Goal: Information Seeking & Learning: Learn about a topic

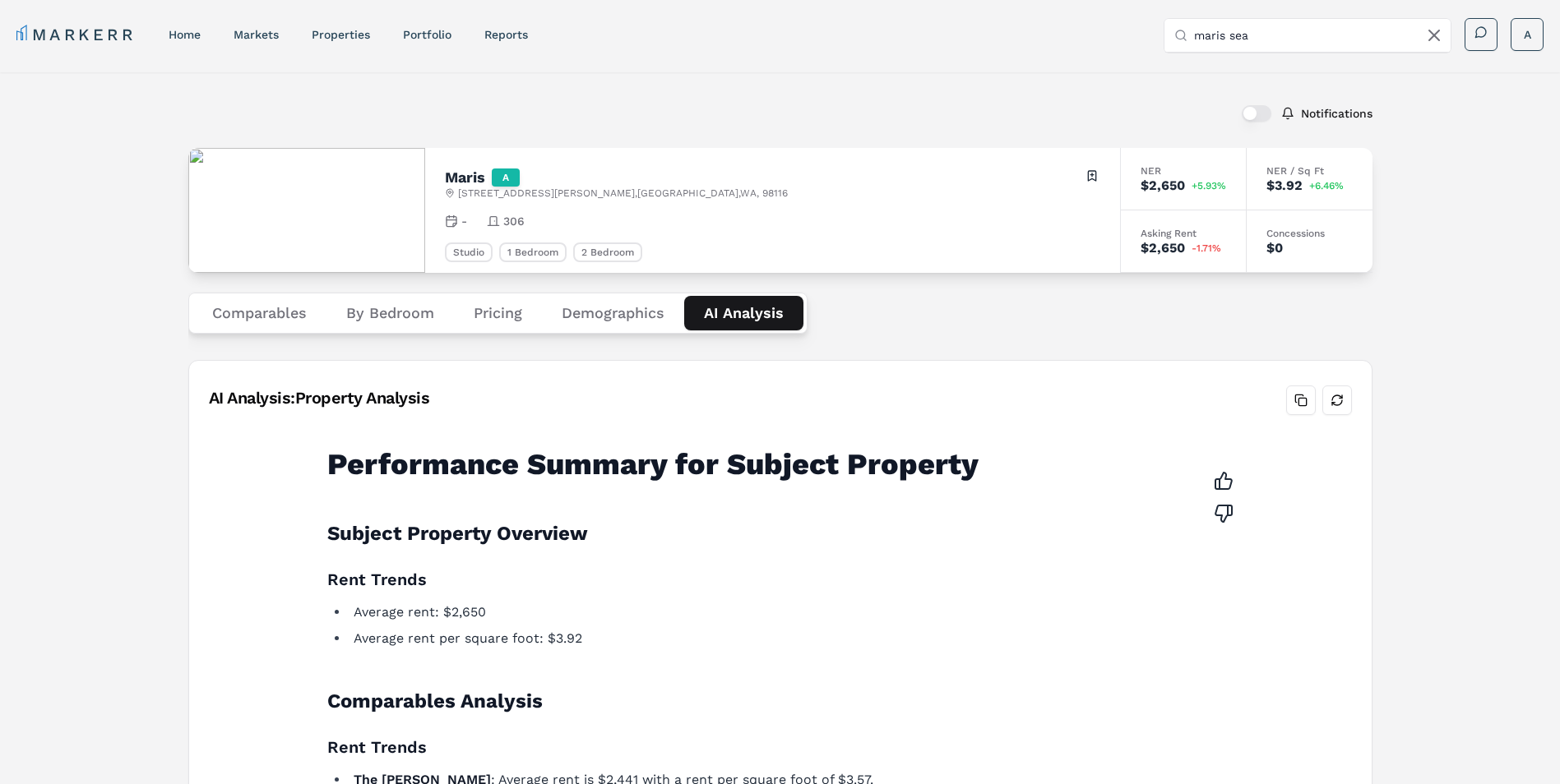
click at [93, 37] on link "MARKERR" at bounding box center [76, 34] width 120 height 23
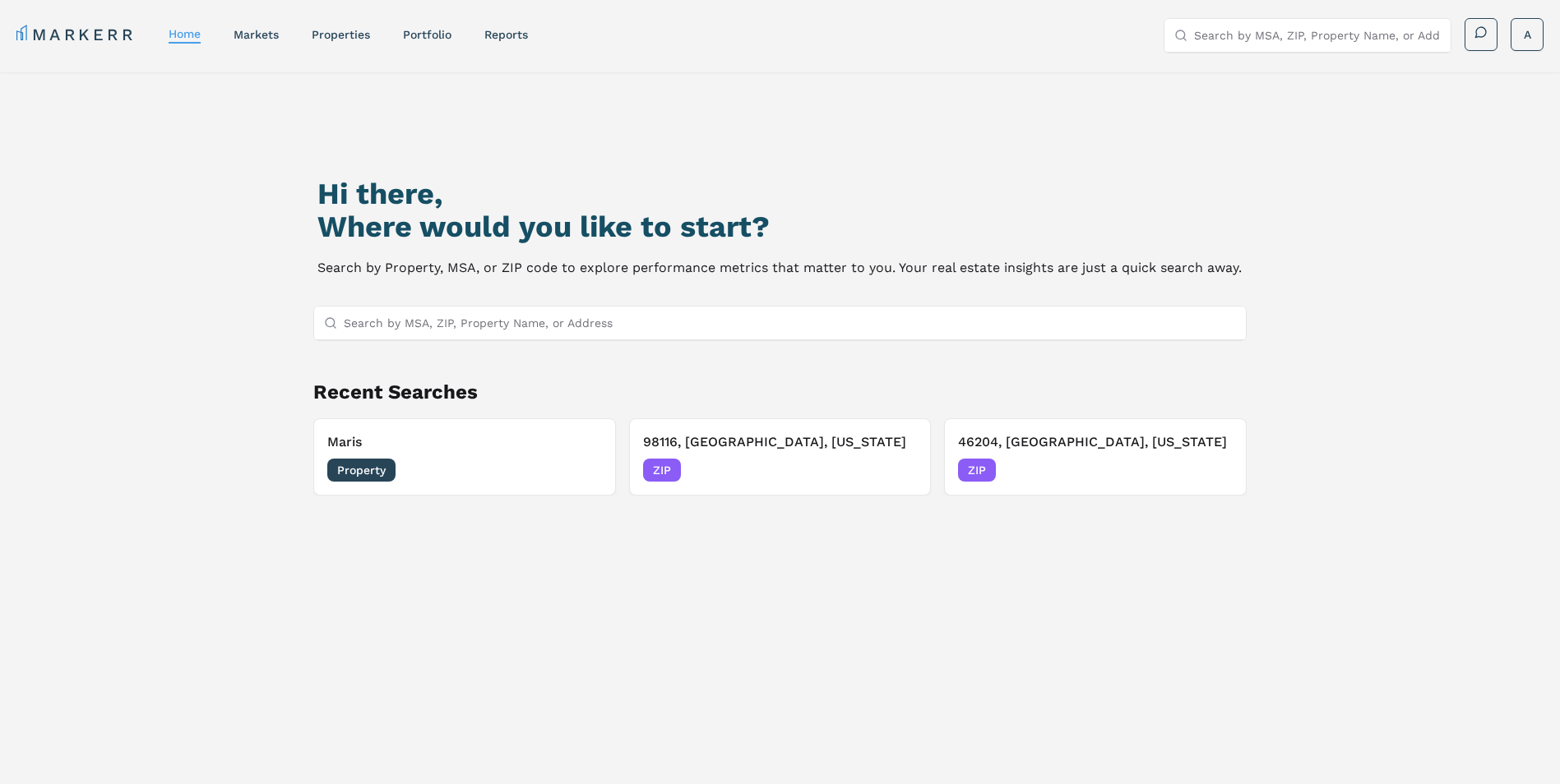
click at [605, 323] on input "Search by MSA, ZIP, Property Name, or Address" at bounding box center [790, 324] width 893 height 33
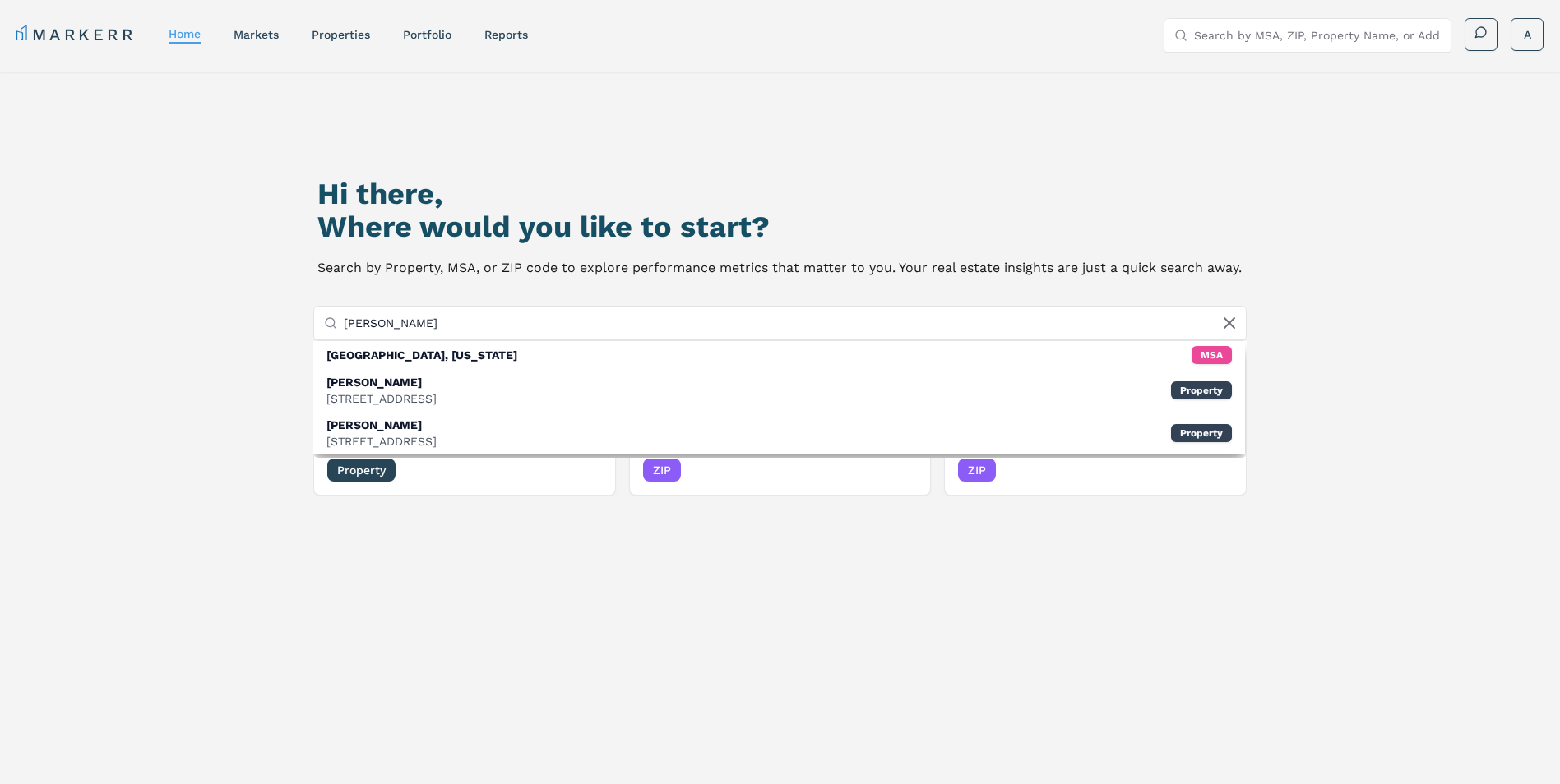
type input "[PERSON_NAME][GEOGRAPHIC_DATA]"
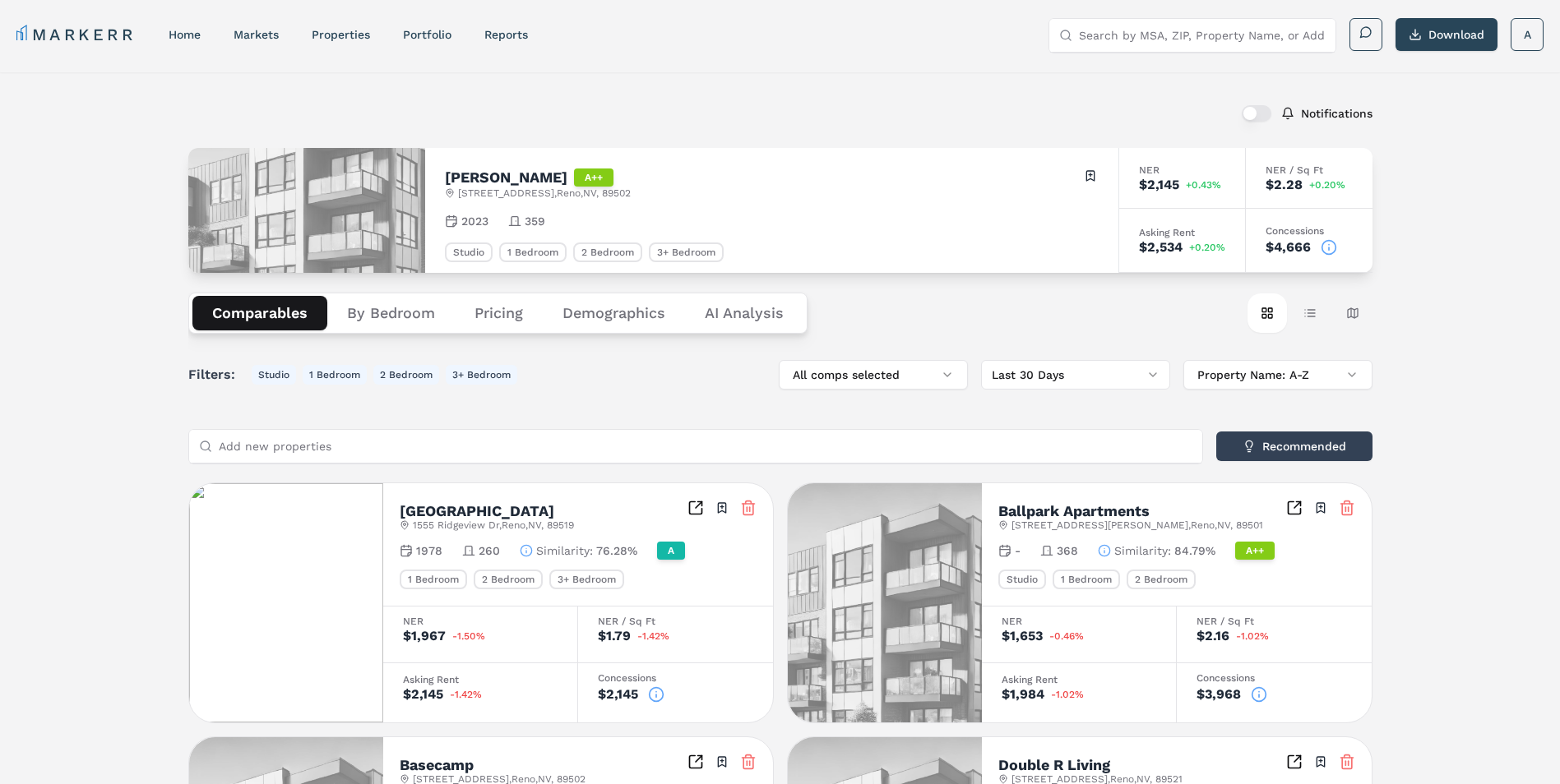
click at [1122, 37] on input "Search by MSA, ZIP, Property Name, or Address" at bounding box center [1202, 36] width 247 height 33
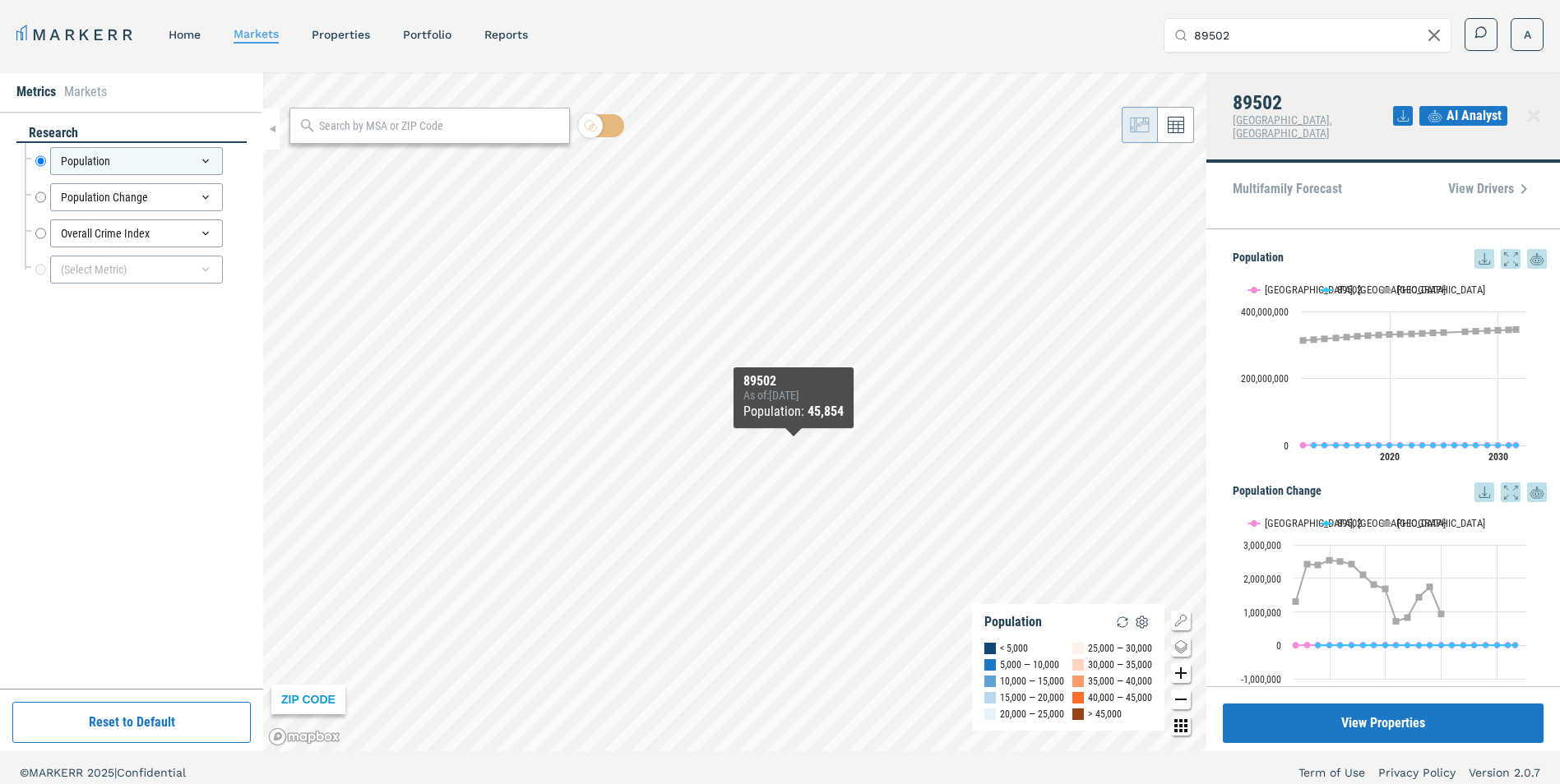
type input "89502"
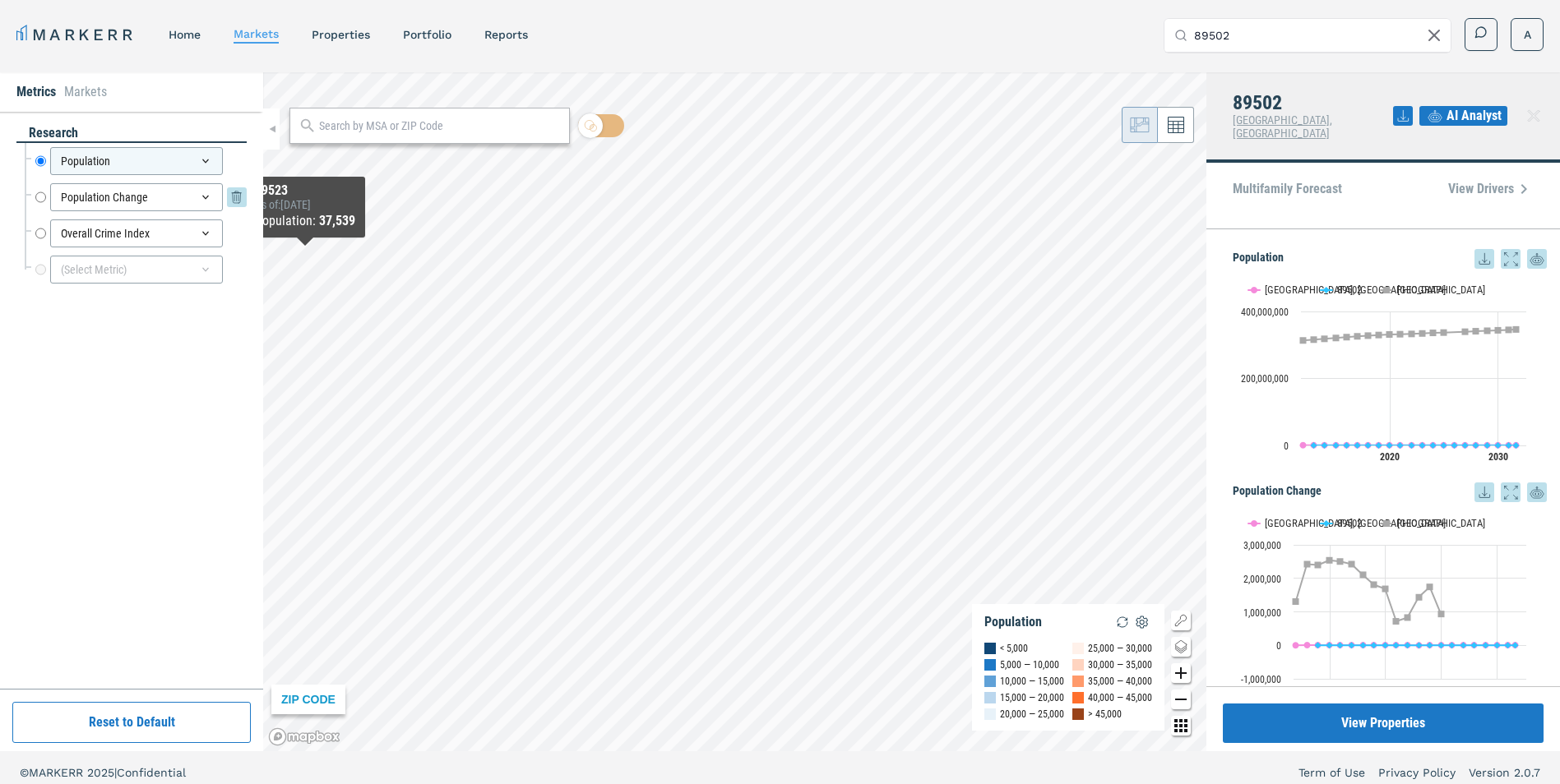
click at [203, 199] on icon at bounding box center [205, 197] width 13 height 13
click at [233, 198] on icon at bounding box center [236, 197] width 8 height 10
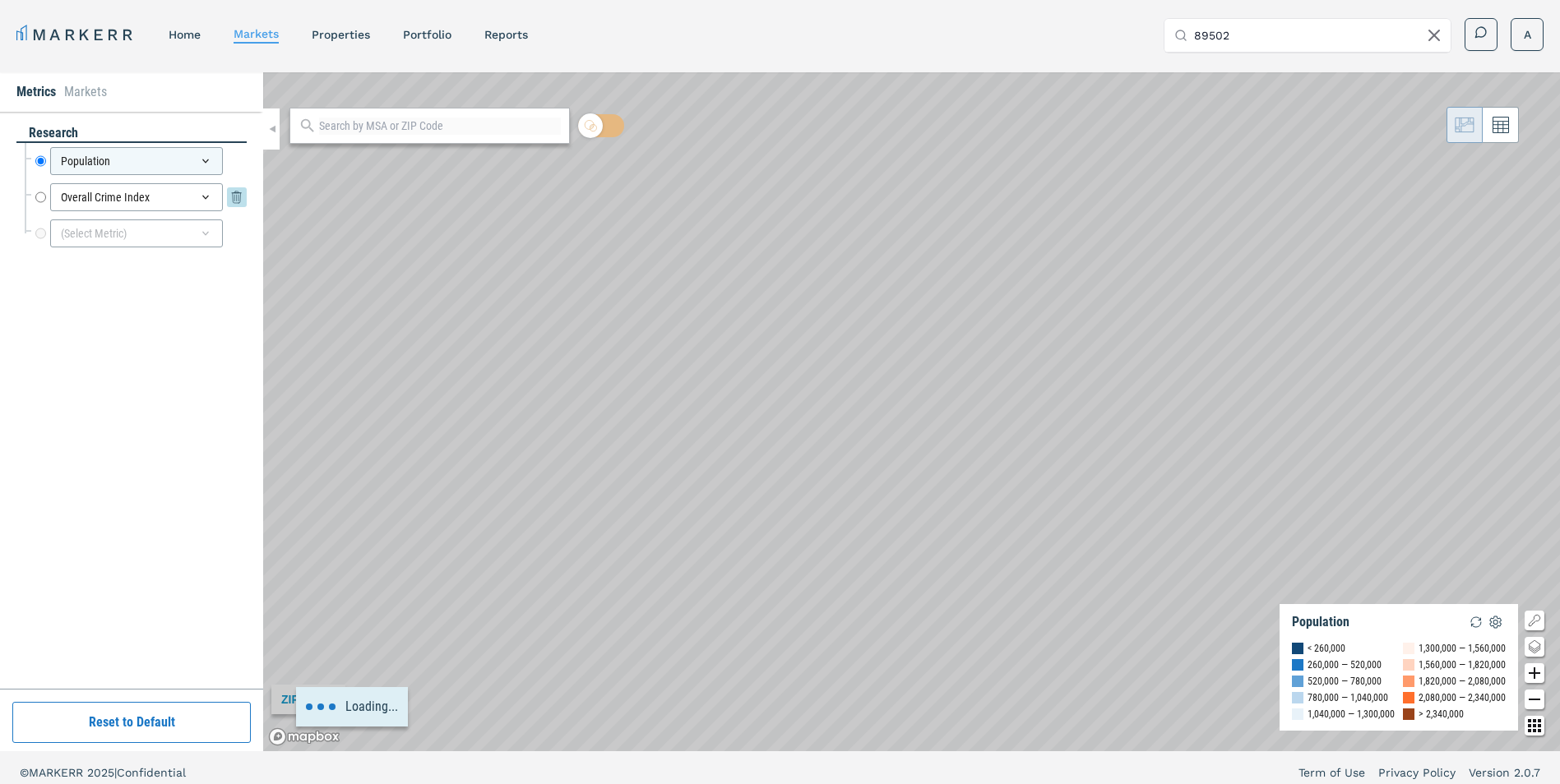
click at [244, 204] on icon at bounding box center [236, 197] width 20 height 20
click at [176, 196] on div "(Select Metric)" at bounding box center [136, 197] width 173 height 28
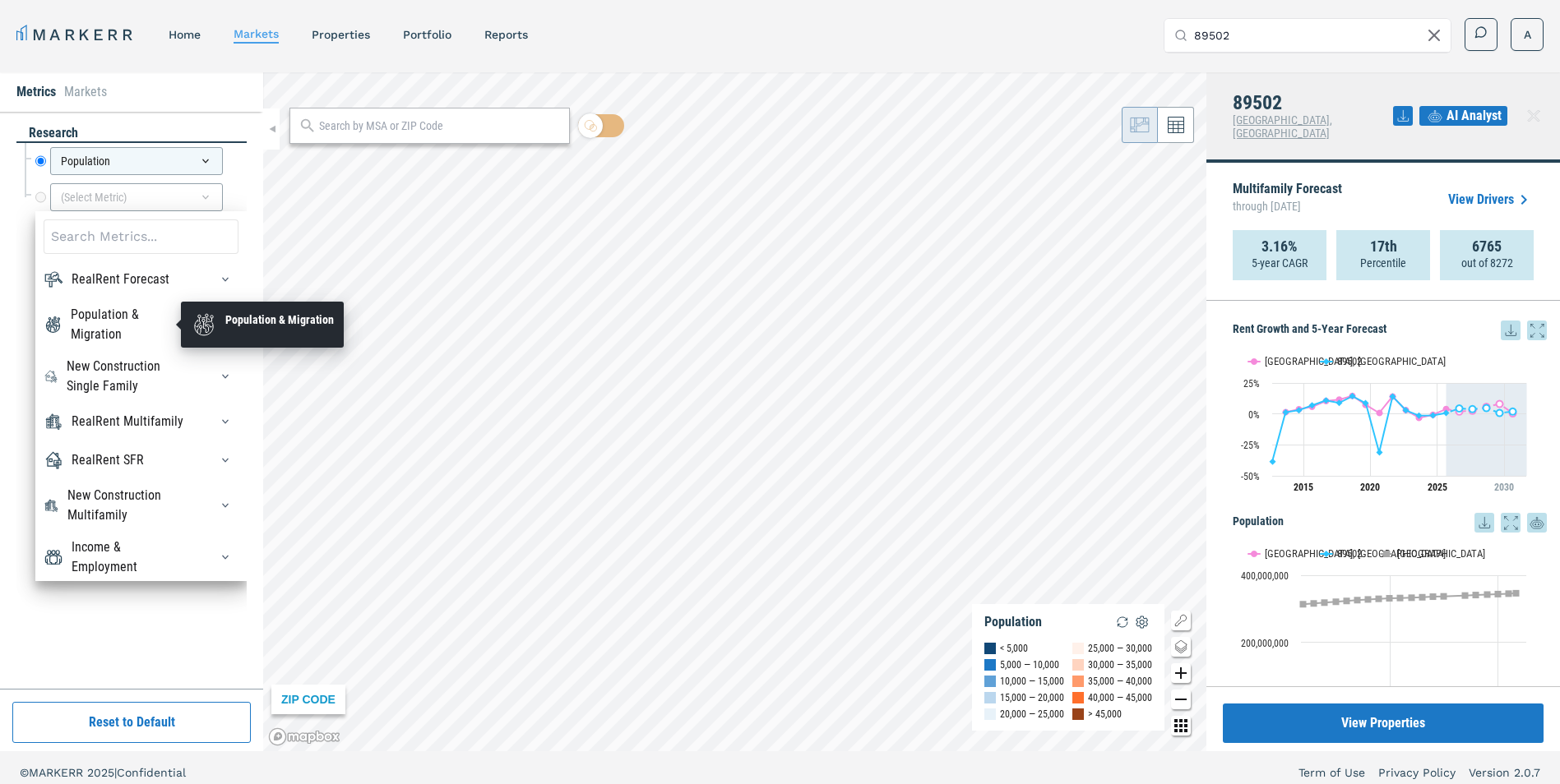
click at [156, 319] on div "Population & Migration" at bounding box center [130, 324] width 119 height 39
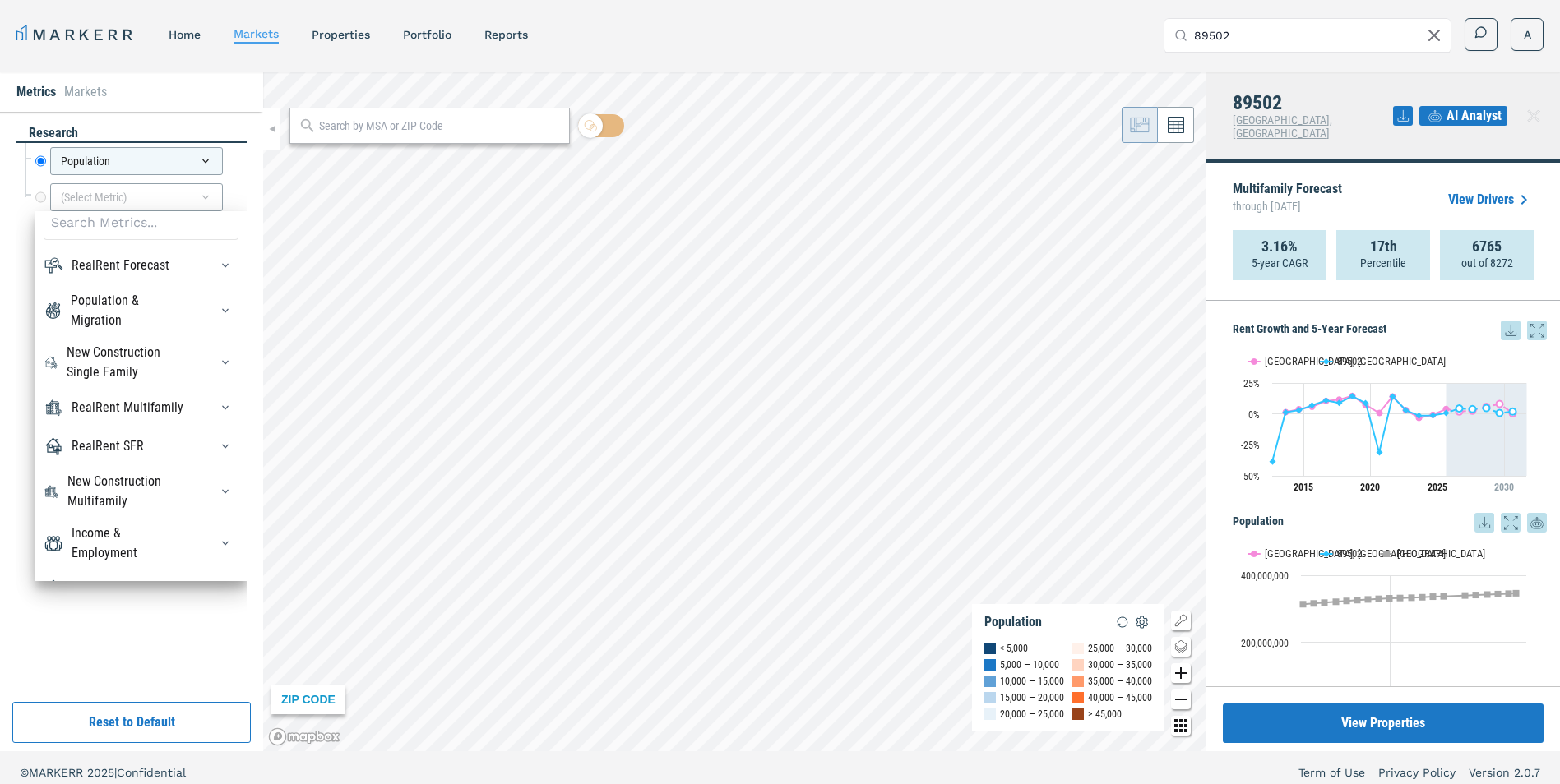
scroll to position [56, 0]
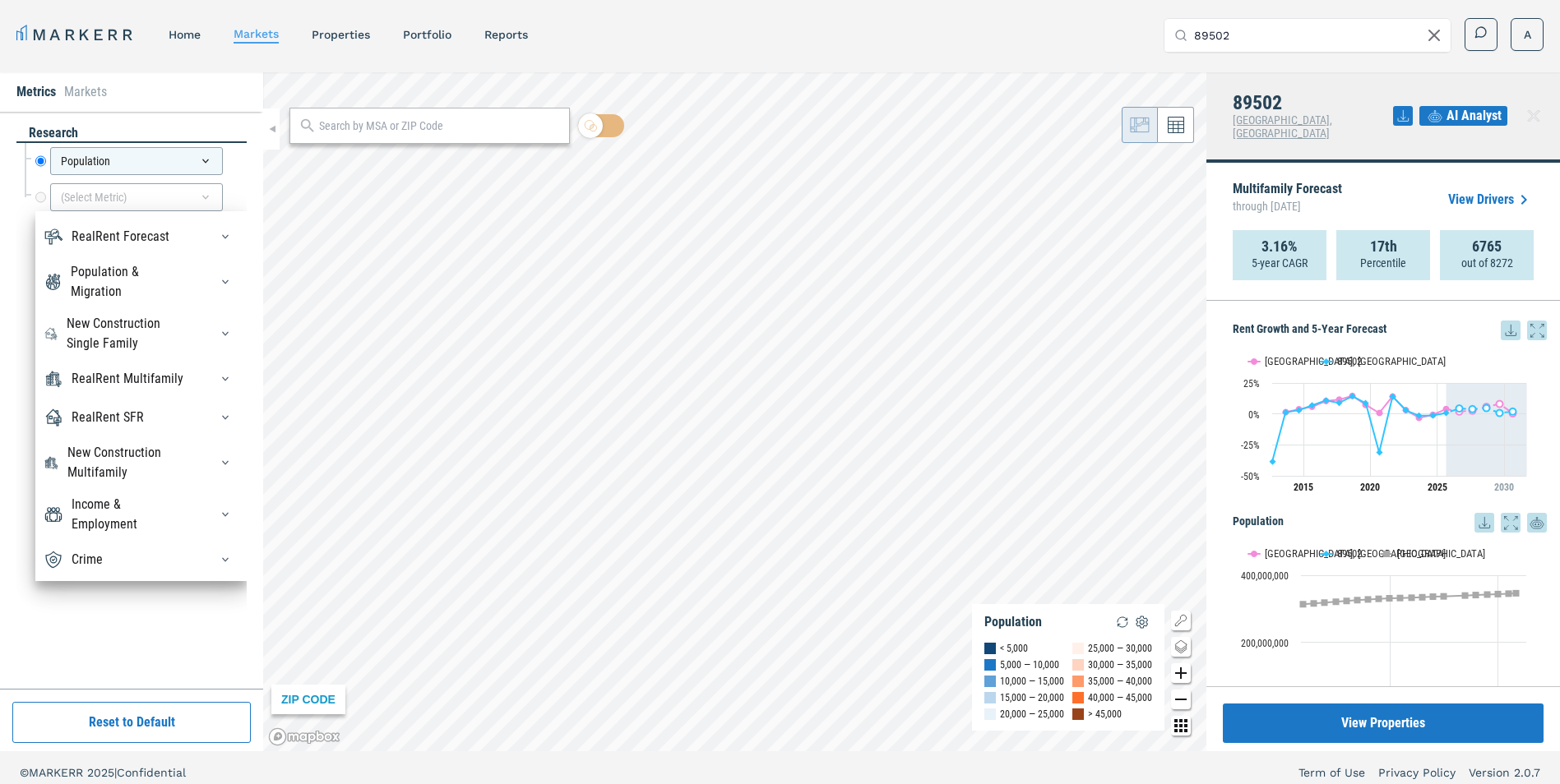
click at [136, 506] on div "Income & Employment" at bounding box center [130, 514] width 118 height 39
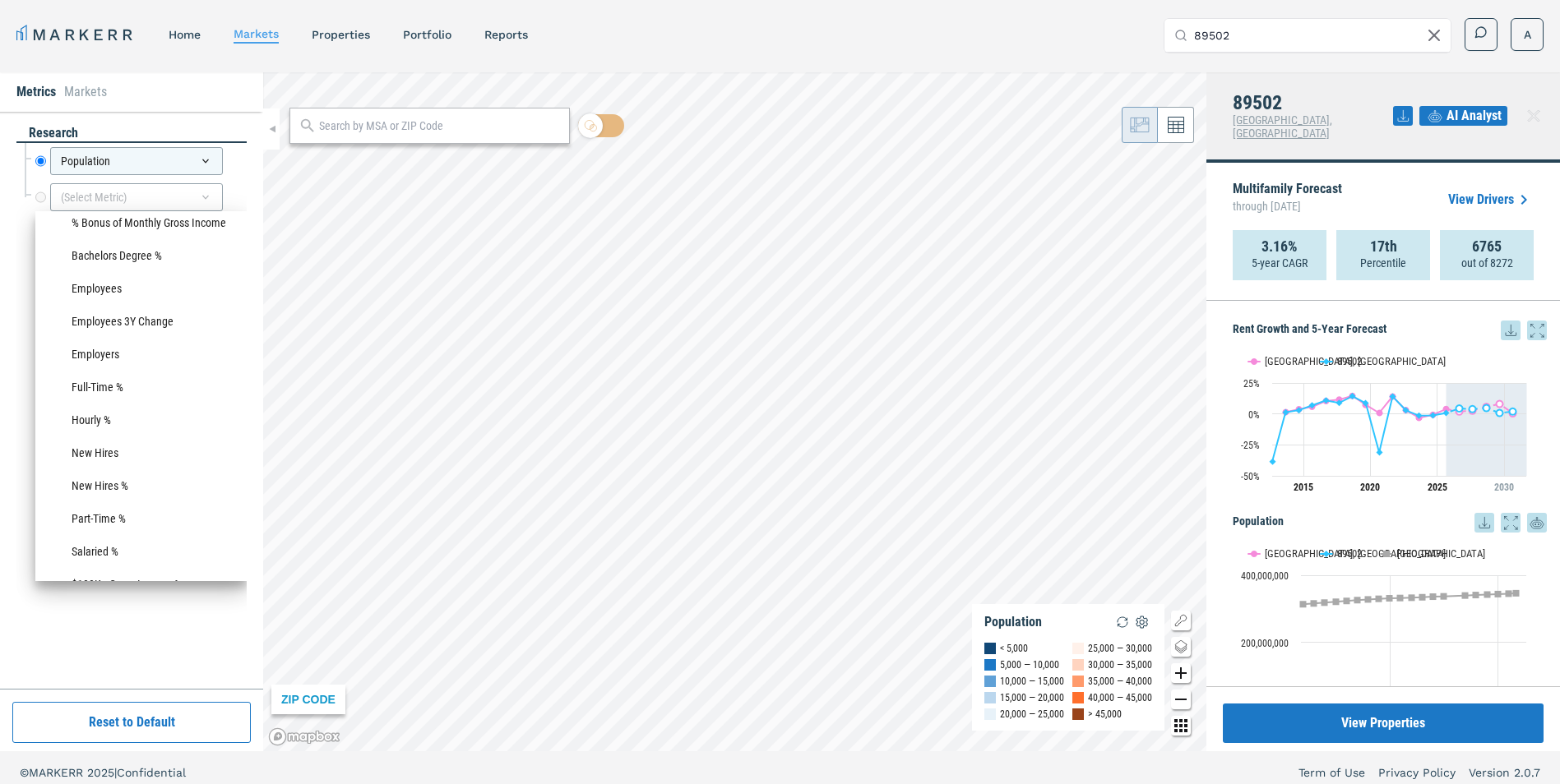
scroll to position [878, 0]
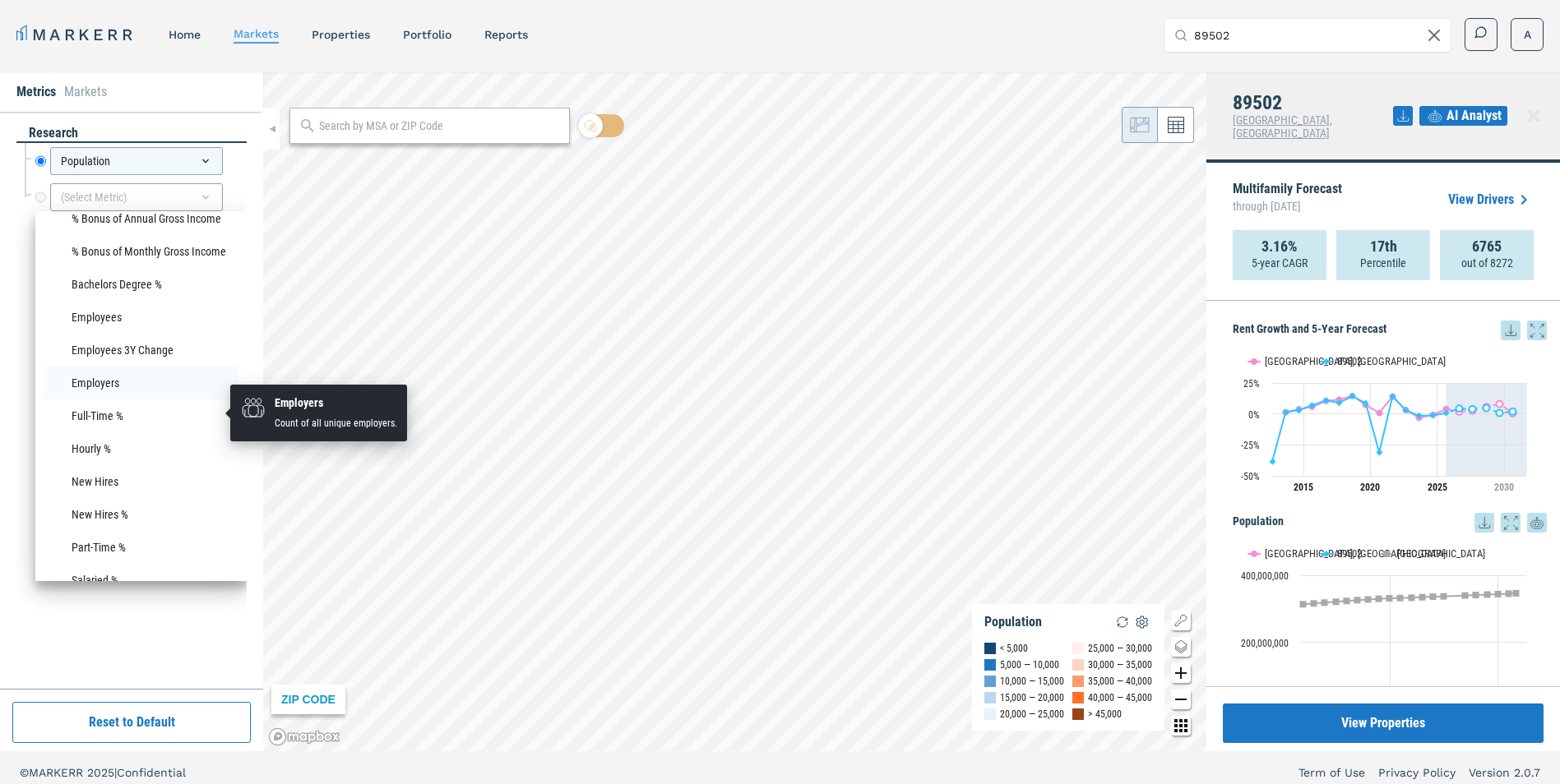
click at [135, 399] on li "Employers" at bounding box center [140, 383] width 195 height 33
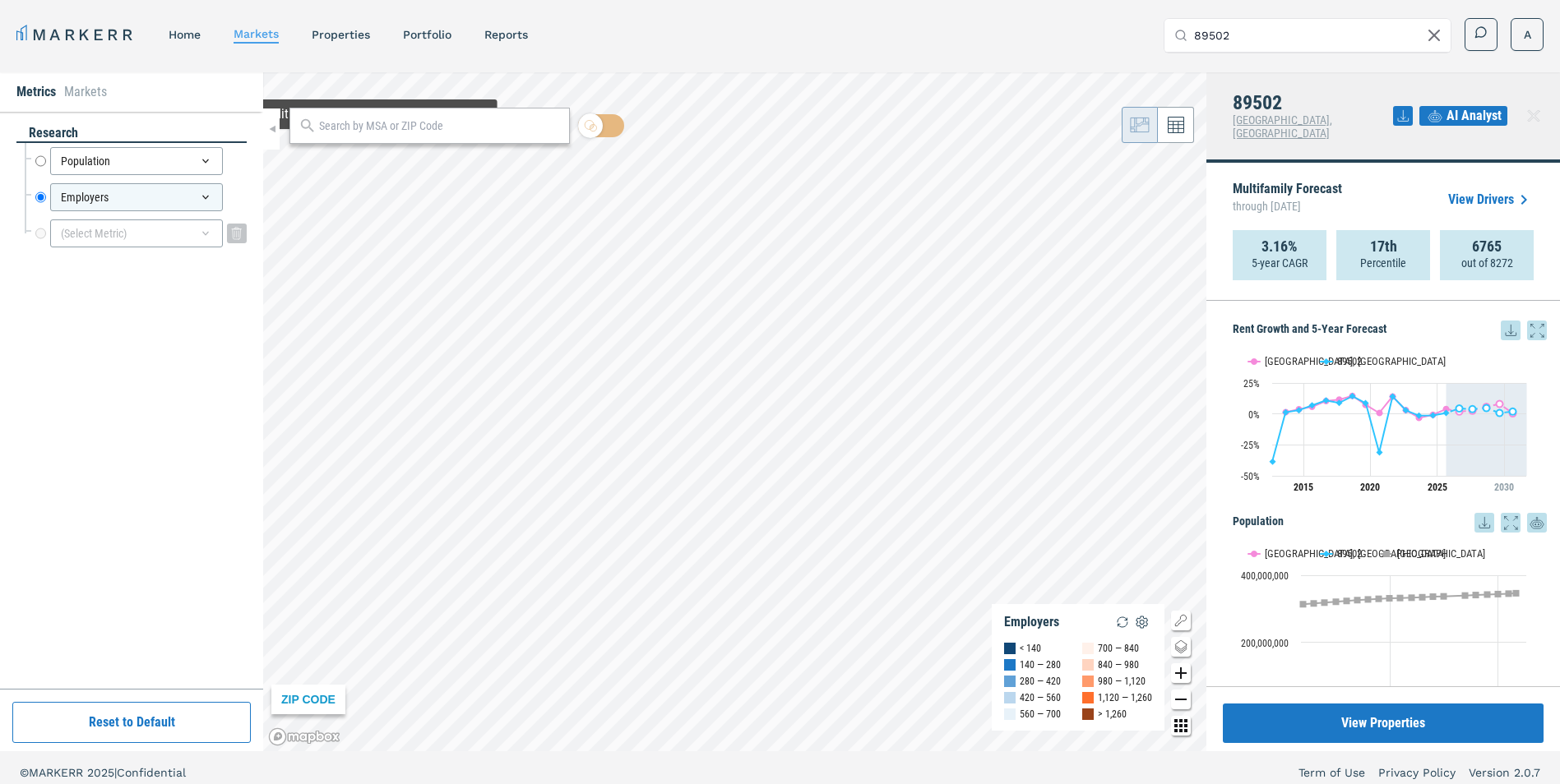
click at [116, 234] on div "(Select Metric)" at bounding box center [136, 234] width 173 height 28
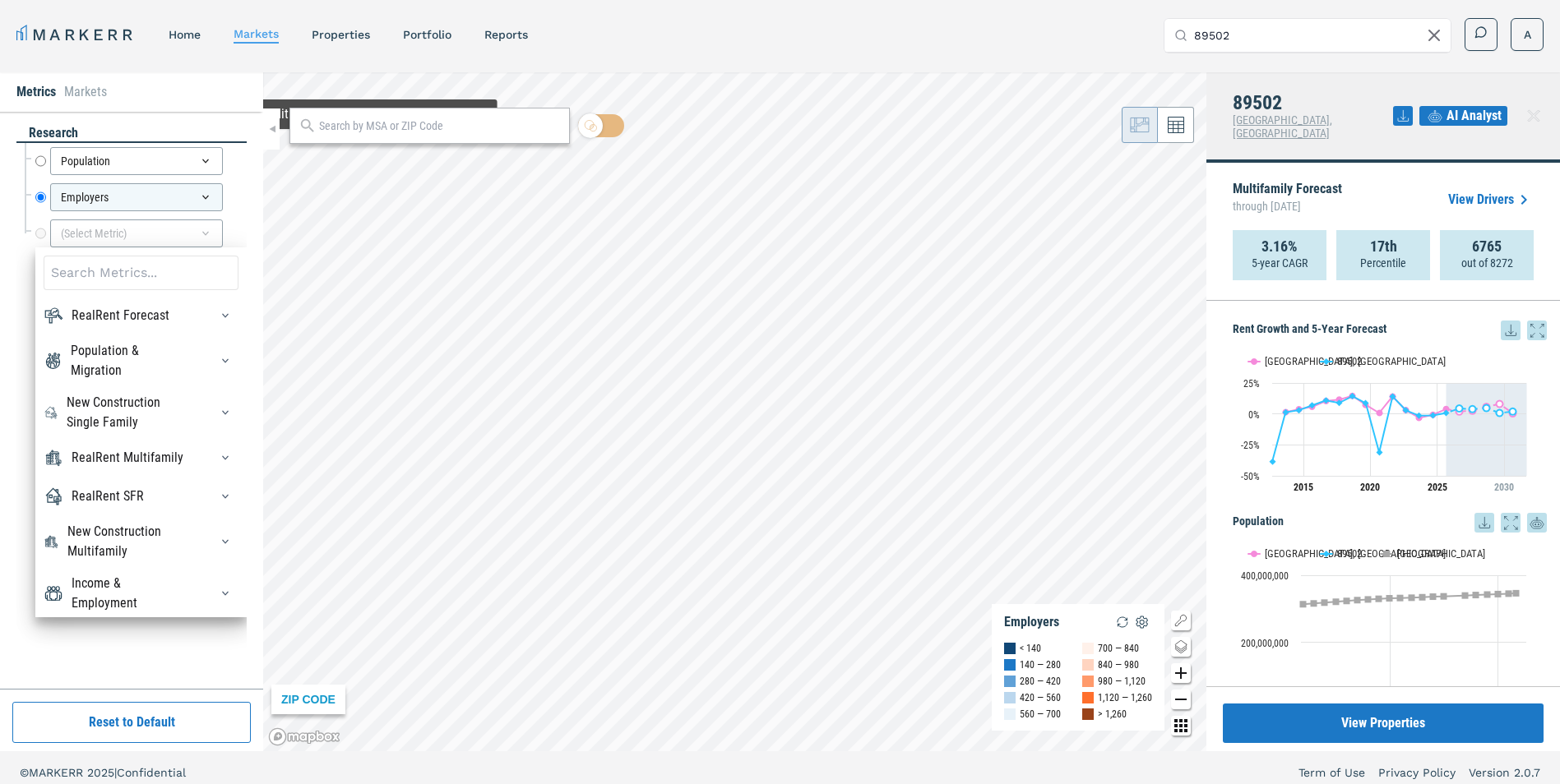
scroll to position [56, 0]
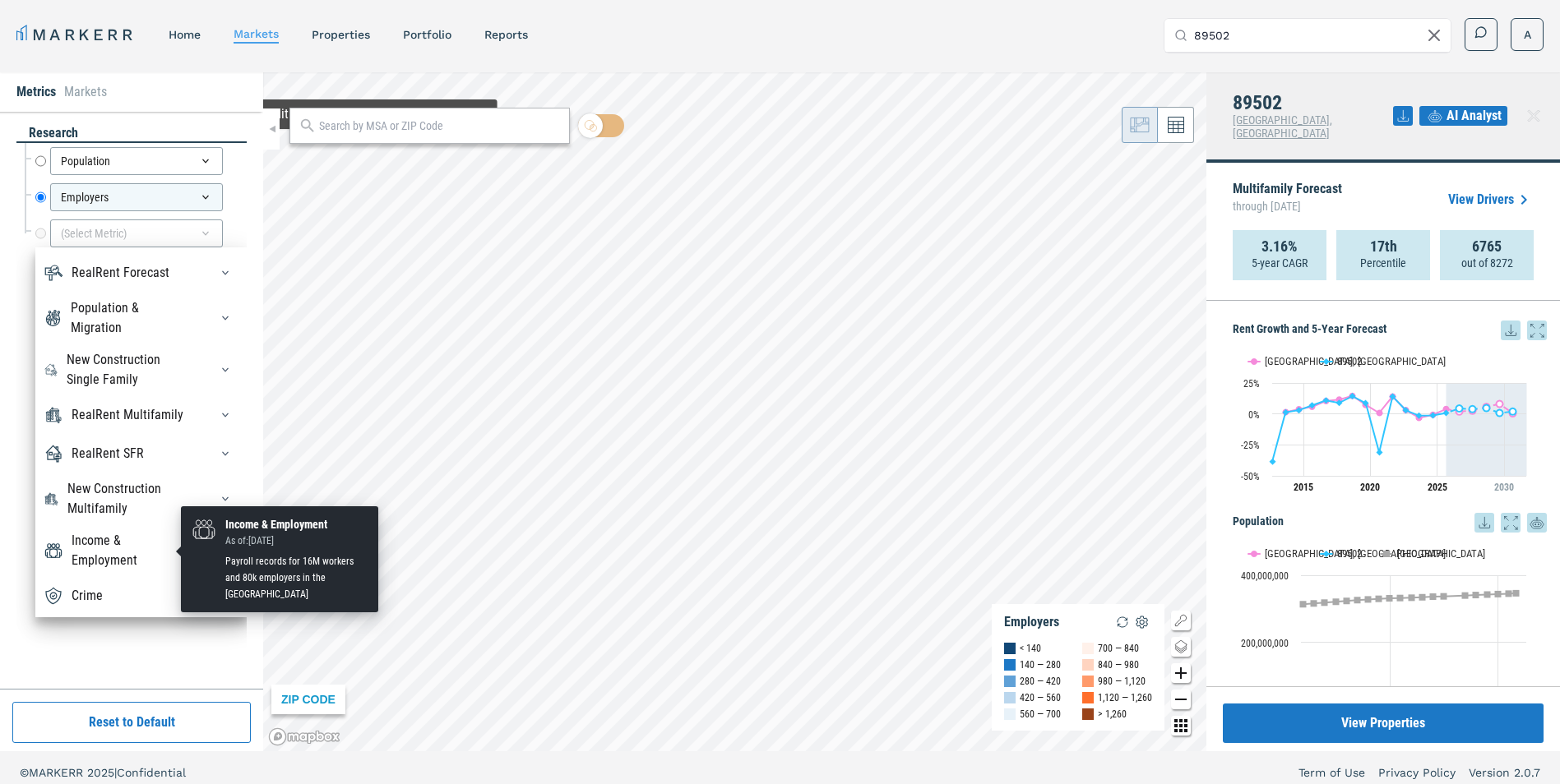
click at [151, 549] on div "Income & Employment" at bounding box center [130, 550] width 118 height 39
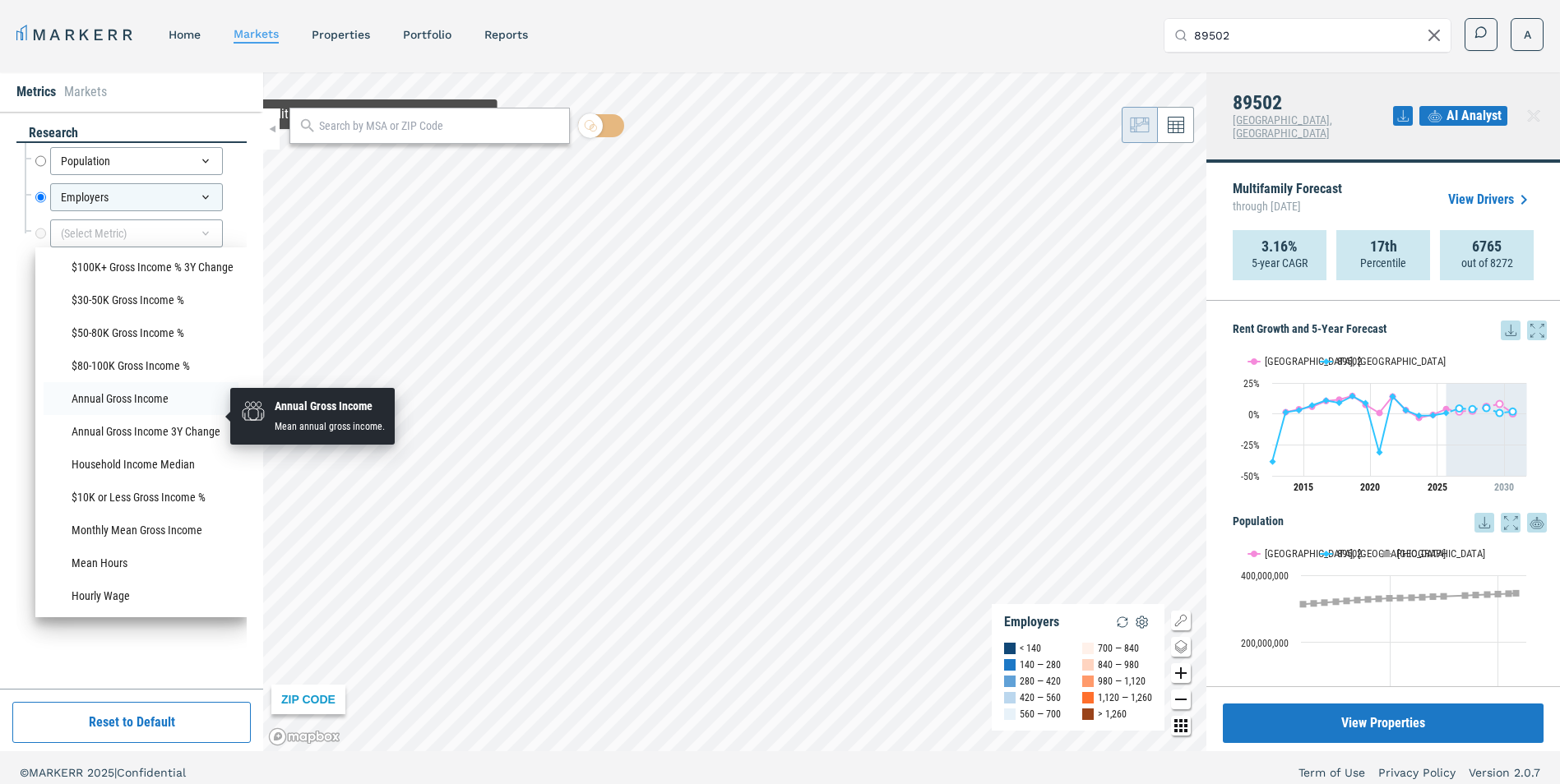
scroll to position [1289, 0]
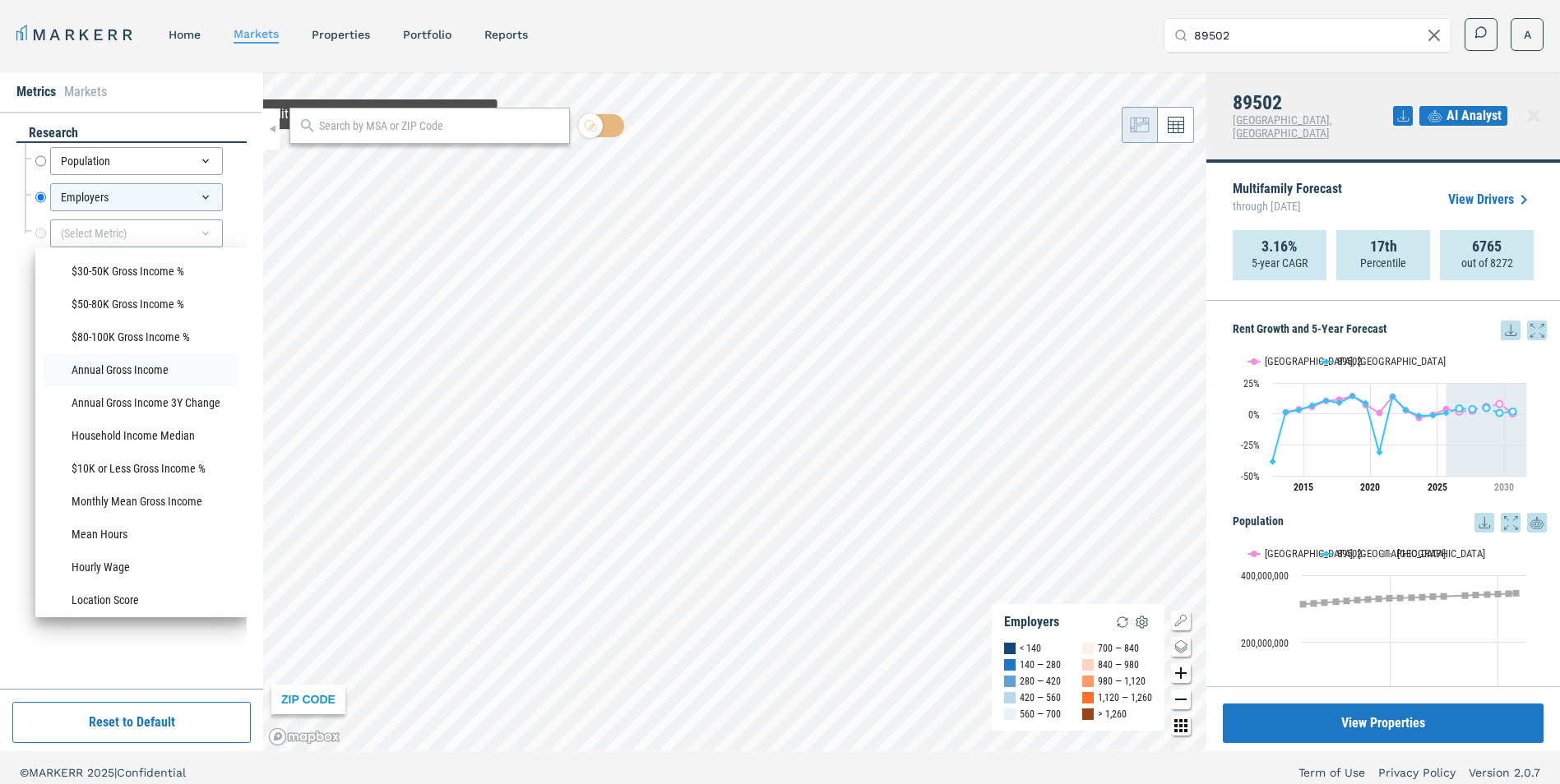
click at [129, 452] on li "Household Income Median" at bounding box center [140, 436] width 195 height 33
